Goal: Communication & Community: Answer question/provide support

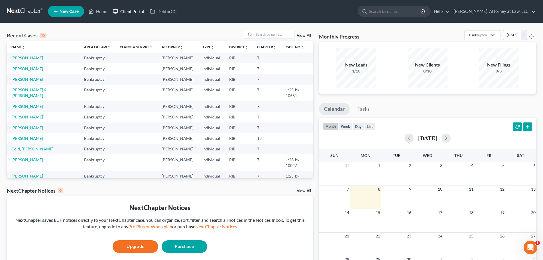
click at [132, 13] on link "Client Portal" at bounding box center [128, 11] width 37 height 10
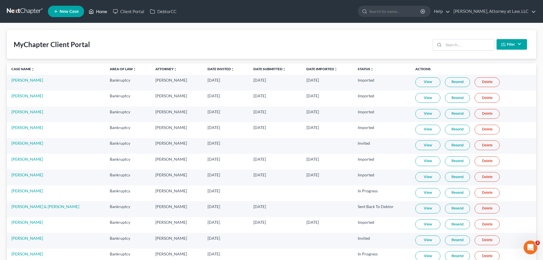
click at [102, 11] on link "Home" at bounding box center [98, 11] width 24 height 10
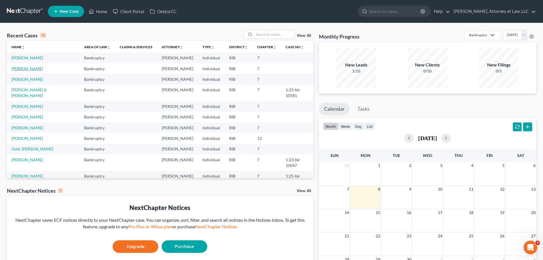
click at [27, 69] on link "[PERSON_NAME]" at bounding box center [27, 68] width 32 height 5
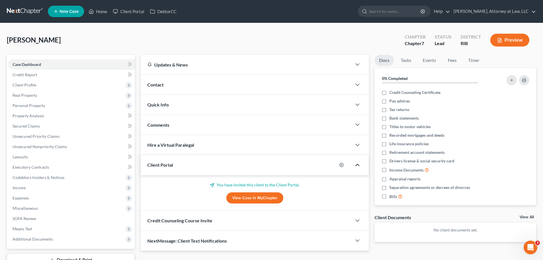
click at [358, 163] on icon "button" at bounding box center [357, 164] width 7 height 7
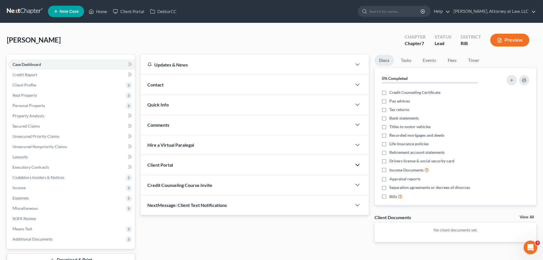
click at [361, 162] on icon "button" at bounding box center [357, 164] width 7 height 7
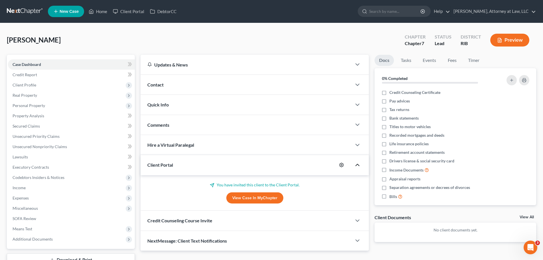
click at [340, 164] on icon "button" at bounding box center [341, 165] width 5 height 5
select select "0"
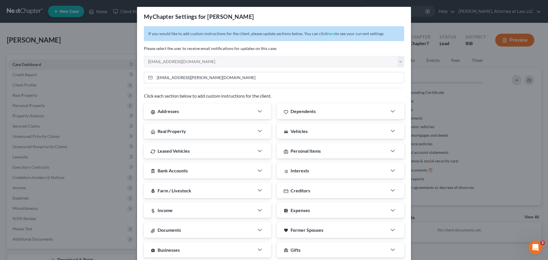
click at [420, 17] on div "MyChapter Settings for [PERSON_NAME] If you would like to add custom instructio…" at bounding box center [274, 130] width 548 height 260
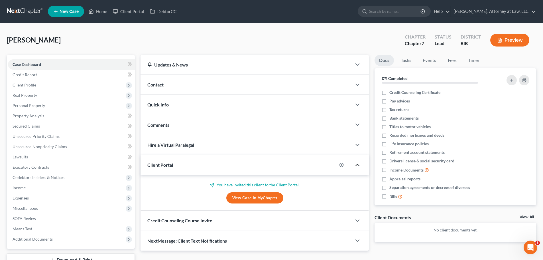
click at [264, 199] on link "View Case in MyChapter" at bounding box center [254, 197] width 57 height 11
click at [135, 14] on link "Client Portal" at bounding box center [128, 11] width 37 height 10
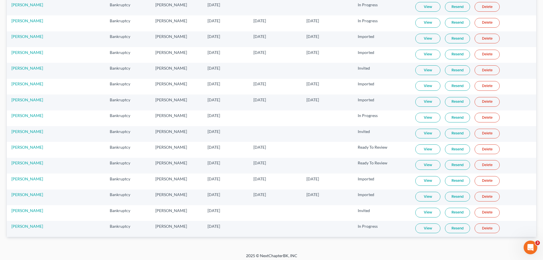
scroll to position [299, 0]
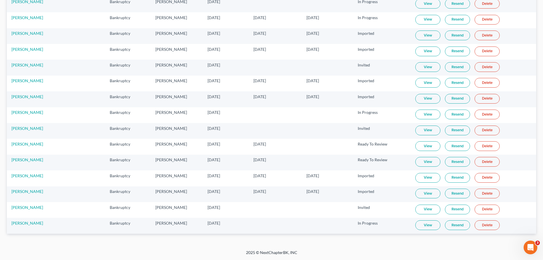
click at [452, 131] on link "Resend" at bounding box center [457, 131] width 25 height 10
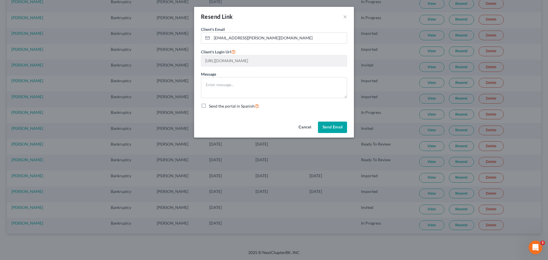
click at [333, 127] on button "Send Email" at bounding box center [332, 127] width 29 height 11
